Goal: Task Accomplishment & Management: Manage account settings

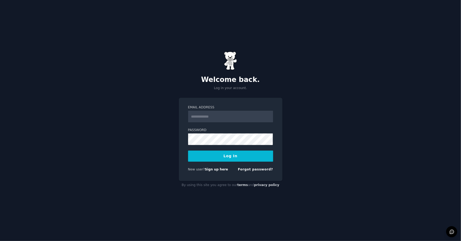
type input "**********"
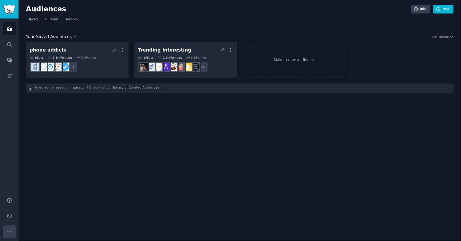
click at [10, 231] on icon "Sidebar" at bounding box center [10, 232] width 6 height 6
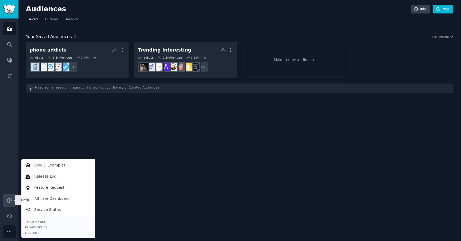
click at [10, 199] on icon "Sidebar" at bounding box center [10, 201] width 6 height 6
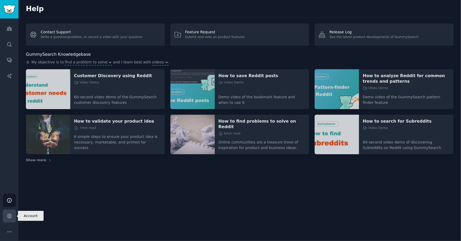
click at [11, 213] on icon "Sidebar" at bounding box center [10, 216] width 6 height 6
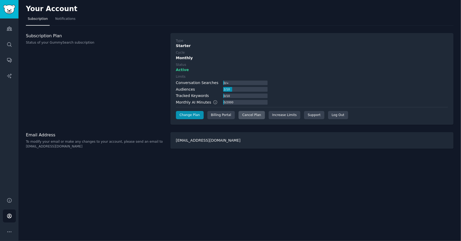
click at [247, 117] on div "Cancel Plan" at bounding box center [252, 115] width 26 height 8
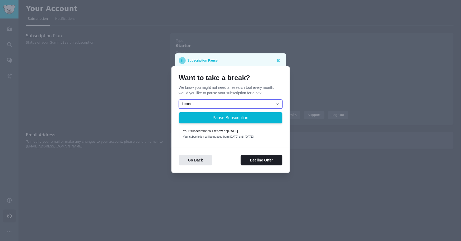
click at [240, 103] on select "1 month 2 months 3 months Choose a custom date to resume" at bounding box center [231, 104] width 104 height 9
click at [248, 159] on button "Decline Offer" at bounding box center [262, 160] width 42 height 10
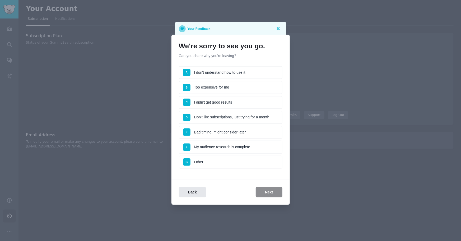
click at [237, 104] on li "C I didn't get good results" at bounding box center [231, 102] width 104 height 13
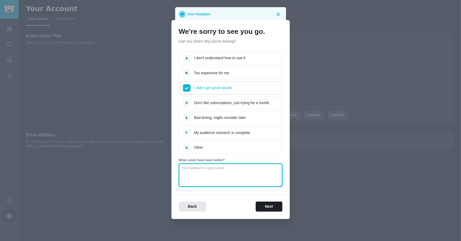
click at [245, 182] on textarea at bounding box center [231, 175] width 104 height 23
type textarea "I felt it was too difficult of a tool to understand."
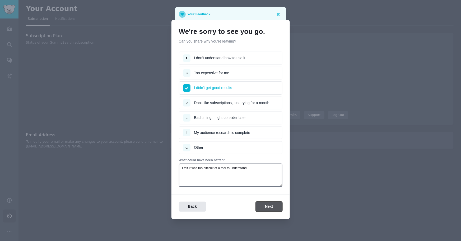
click at [264, 203] on button "Next" at bounding box center [269, 207] width 26 height 10
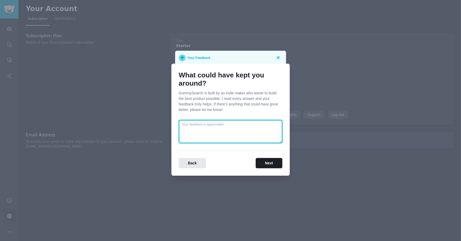
click at [247, 142] on textarea at bounding box center [231, 131] width 104 height 23
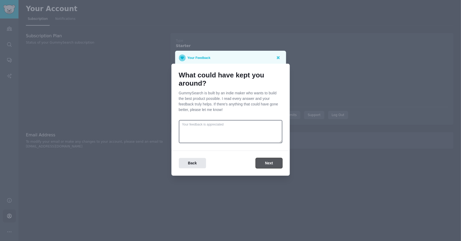
click at [272, 162] on button "Next" at bounding box center [269, 163] width 26 height 10
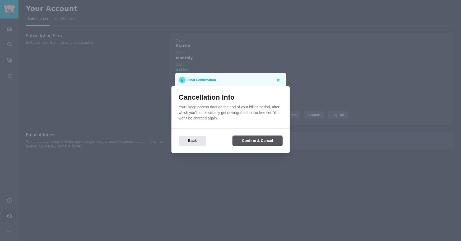
click at [265, 141] on button "Confirm & Cancel" at bounding box center [257, 141] width 49 height 10
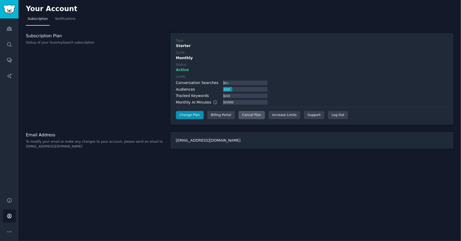
click at [243, 116] on div "Cancel Plan" at bounding box center [252, 115] width 26 height 8
